Goal: Navigation & Orientation: Go to known website

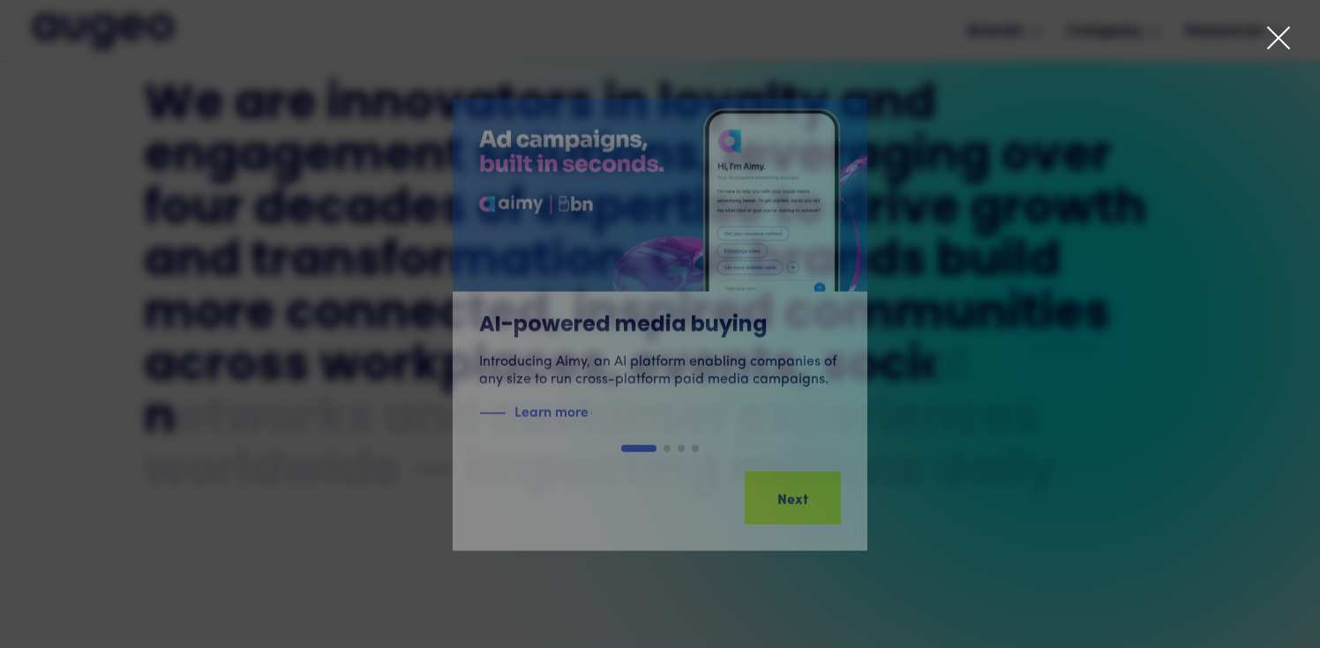
scroll to position [795, 0]
